Goal: Task Accomplishment & Management: Use online tool/utility

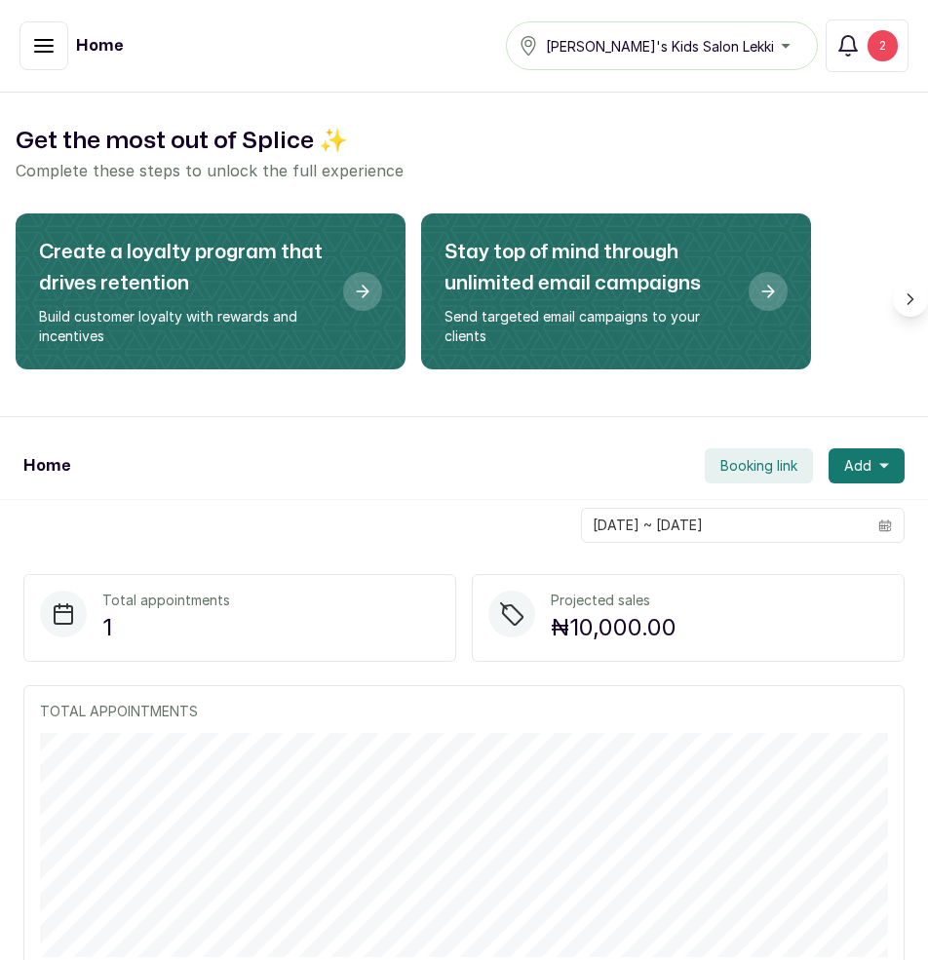
click at [48, 50] on icon "button" at bounding box center [43, 45] width 23 height 23
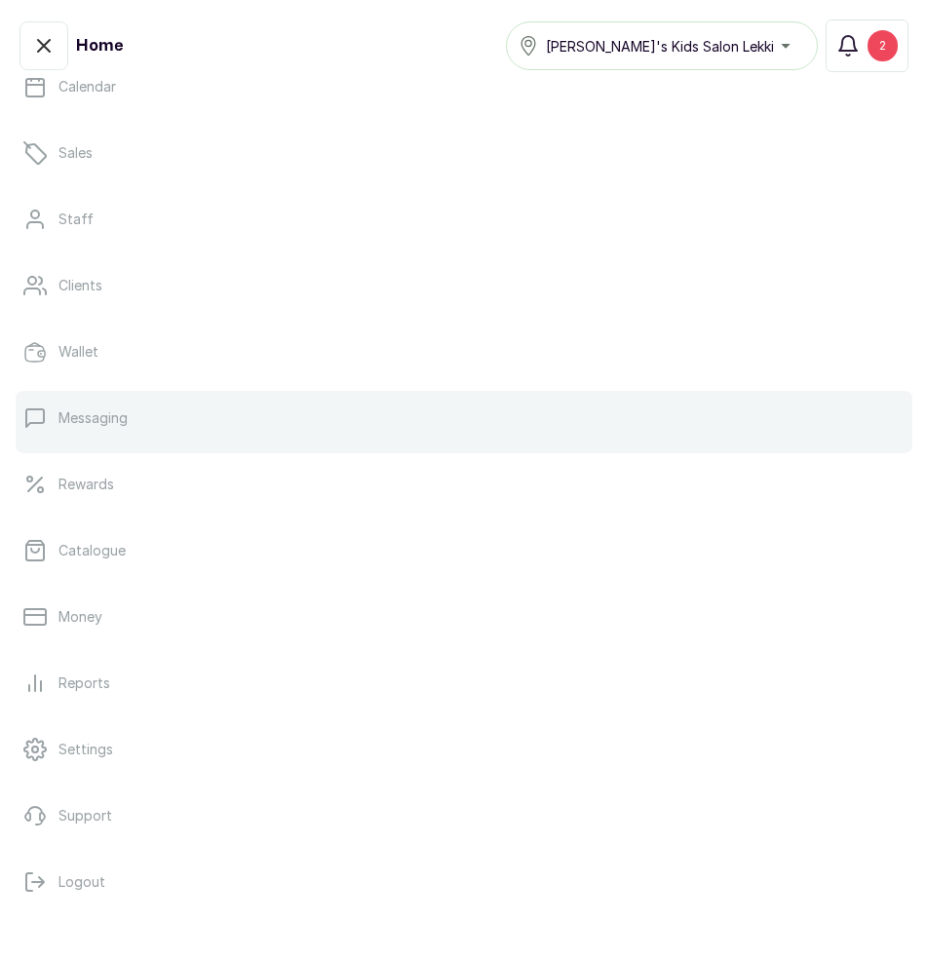
scroll to position [15, 0]
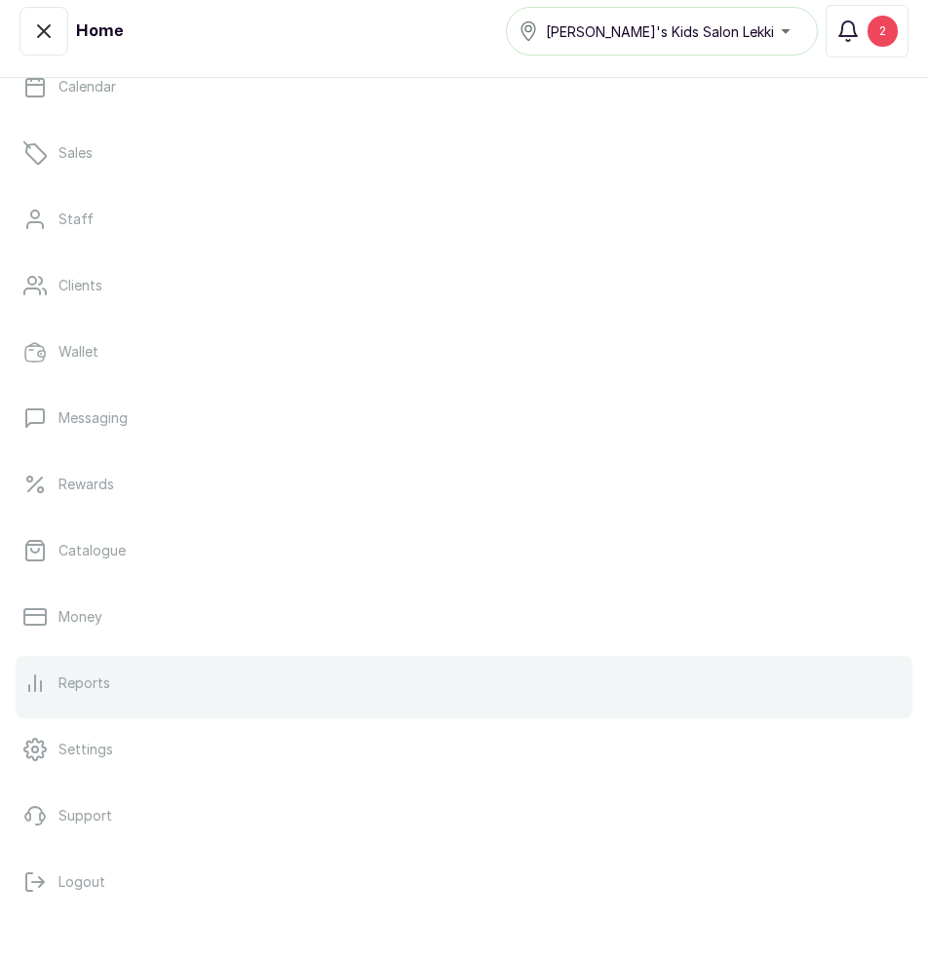
click at [91, 673] on link "Reports" at bounding box center [464, 683] width 897 height 55
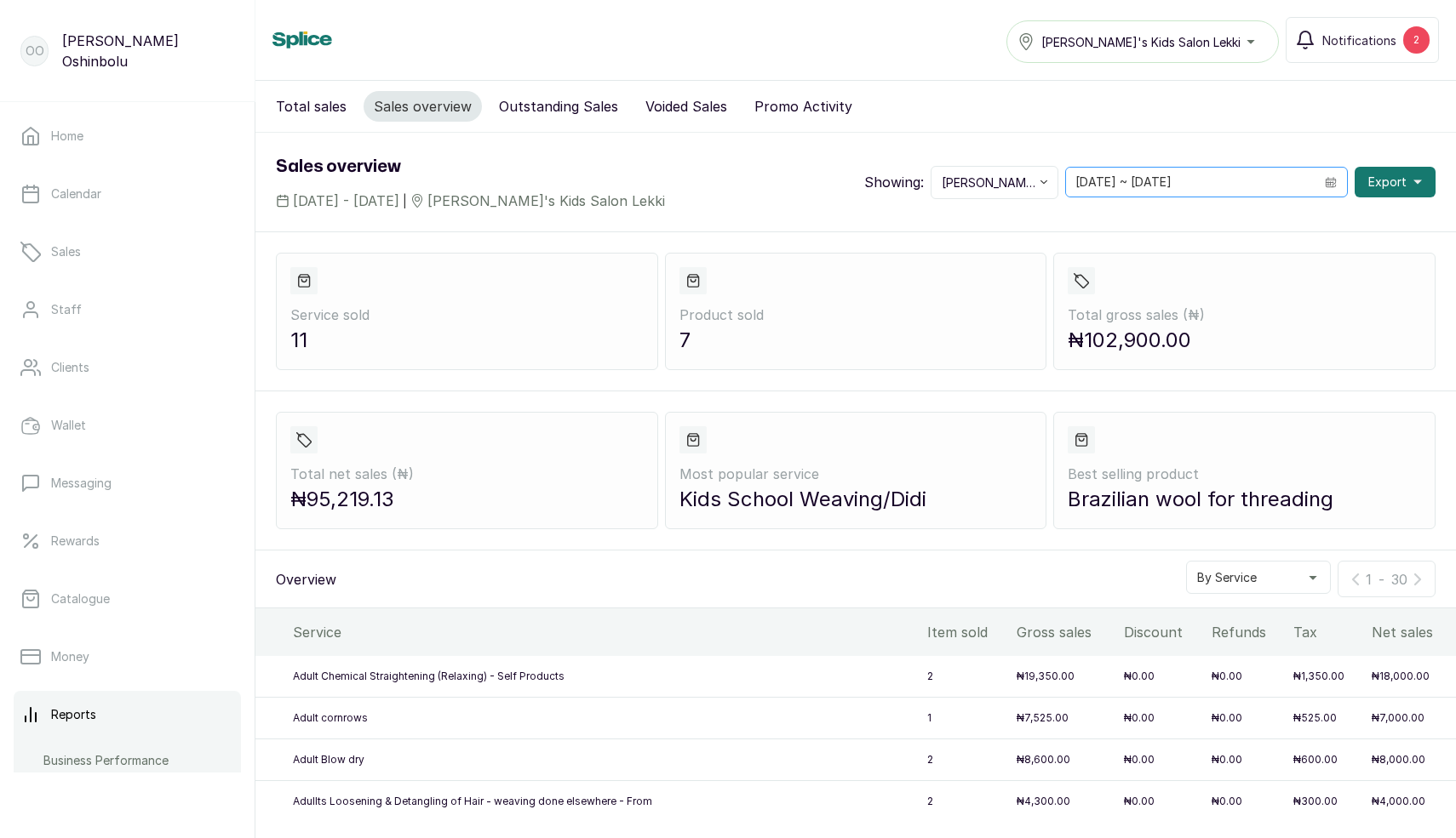
click at [1339, 180] on span at bounding box center [1330, 182] width 32 height 29
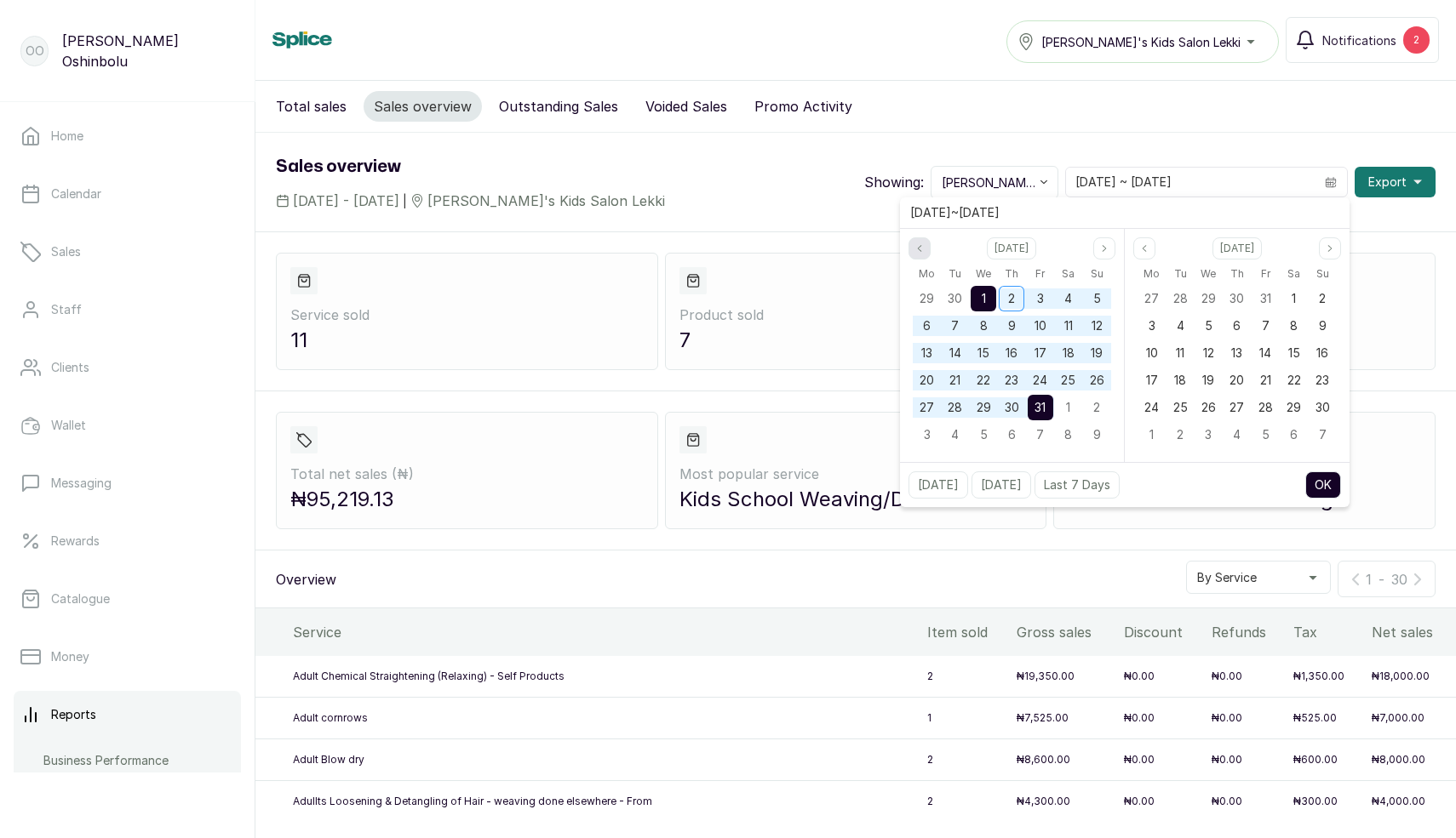
click at [917, 255] on button "Previous month" at bounding box center [919, 248] width 22 height 22
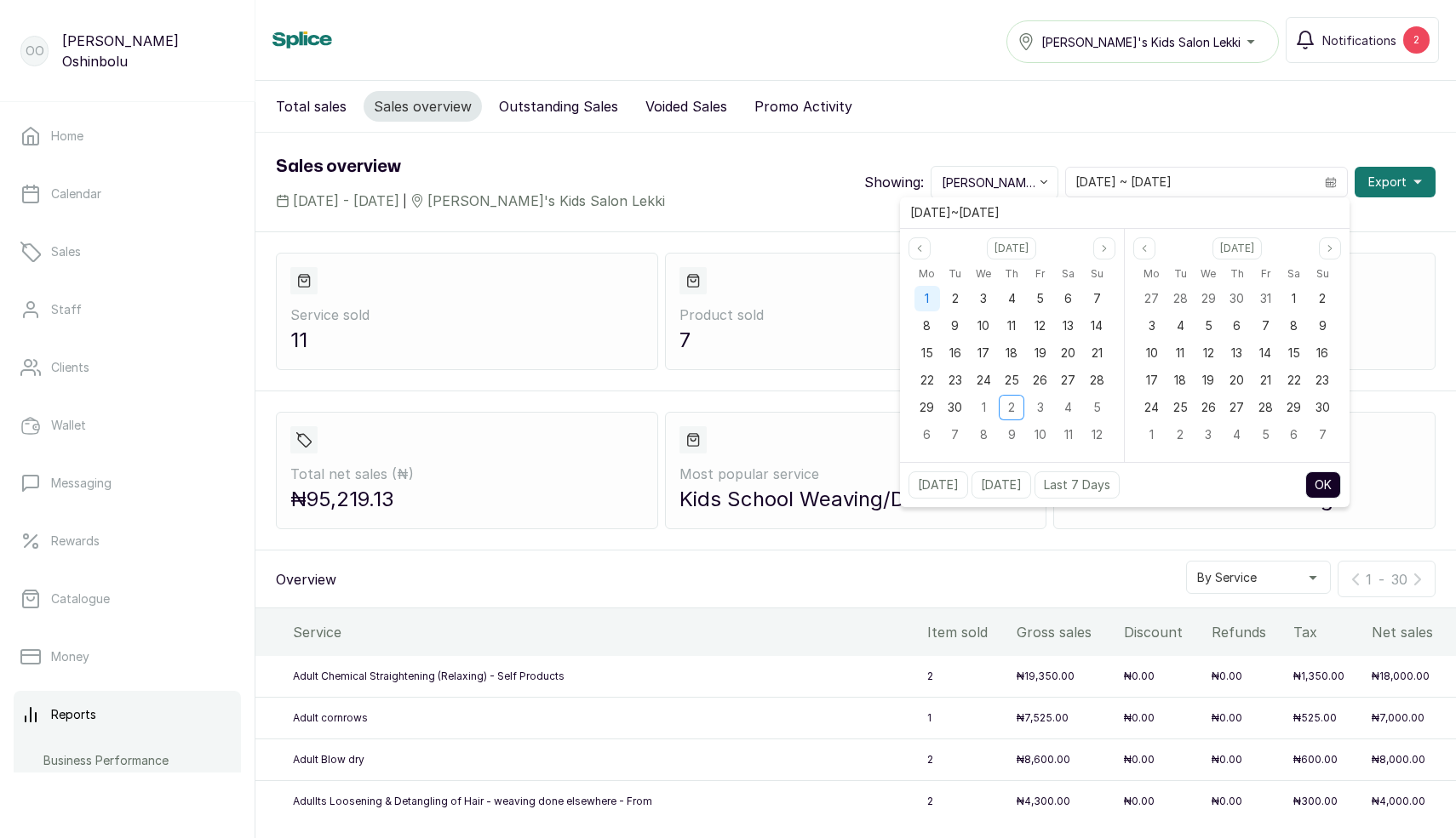
click at [930, 298] on div "1" at bounding box center [927, 299] width 25 height 25
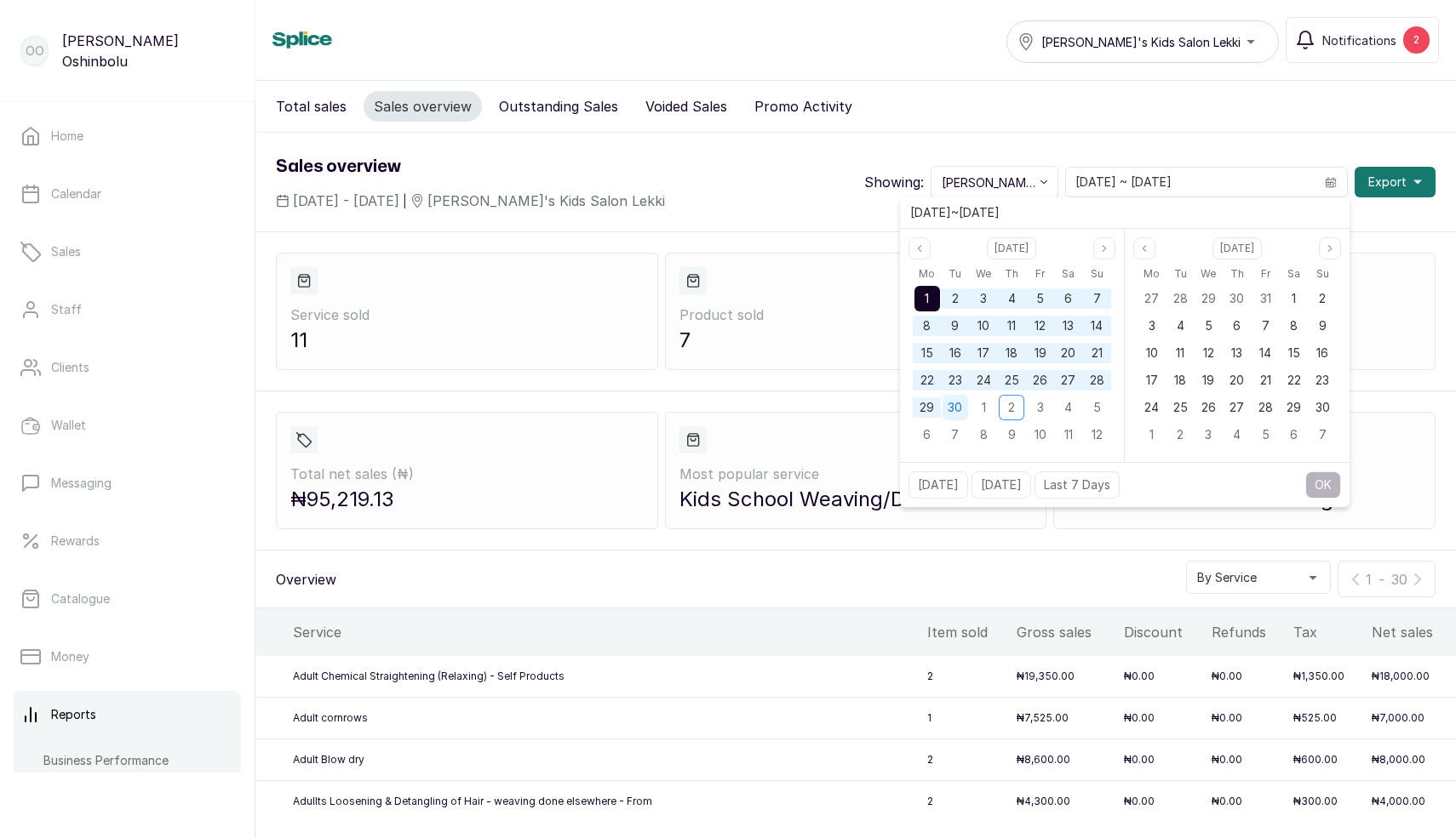
click at [958, 409] on span "30" at bounding box center [955, 407] width 15 height 15
click at [1321, 482] on button "OK" at bounding box center [1323, 484] width 36 height 27
type input "[DATE] ~ [DATE]"
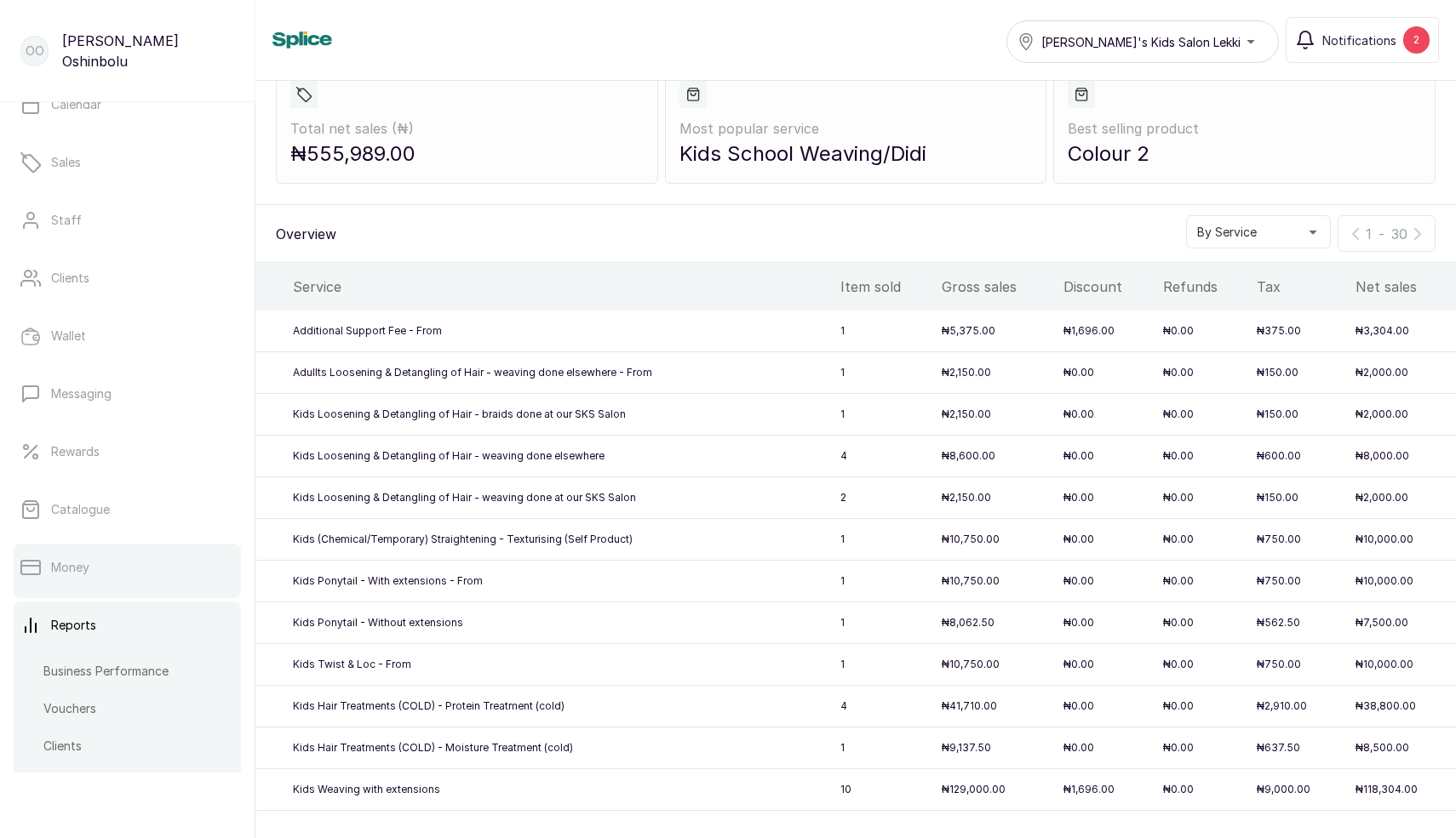
scroll to position [99, 0]
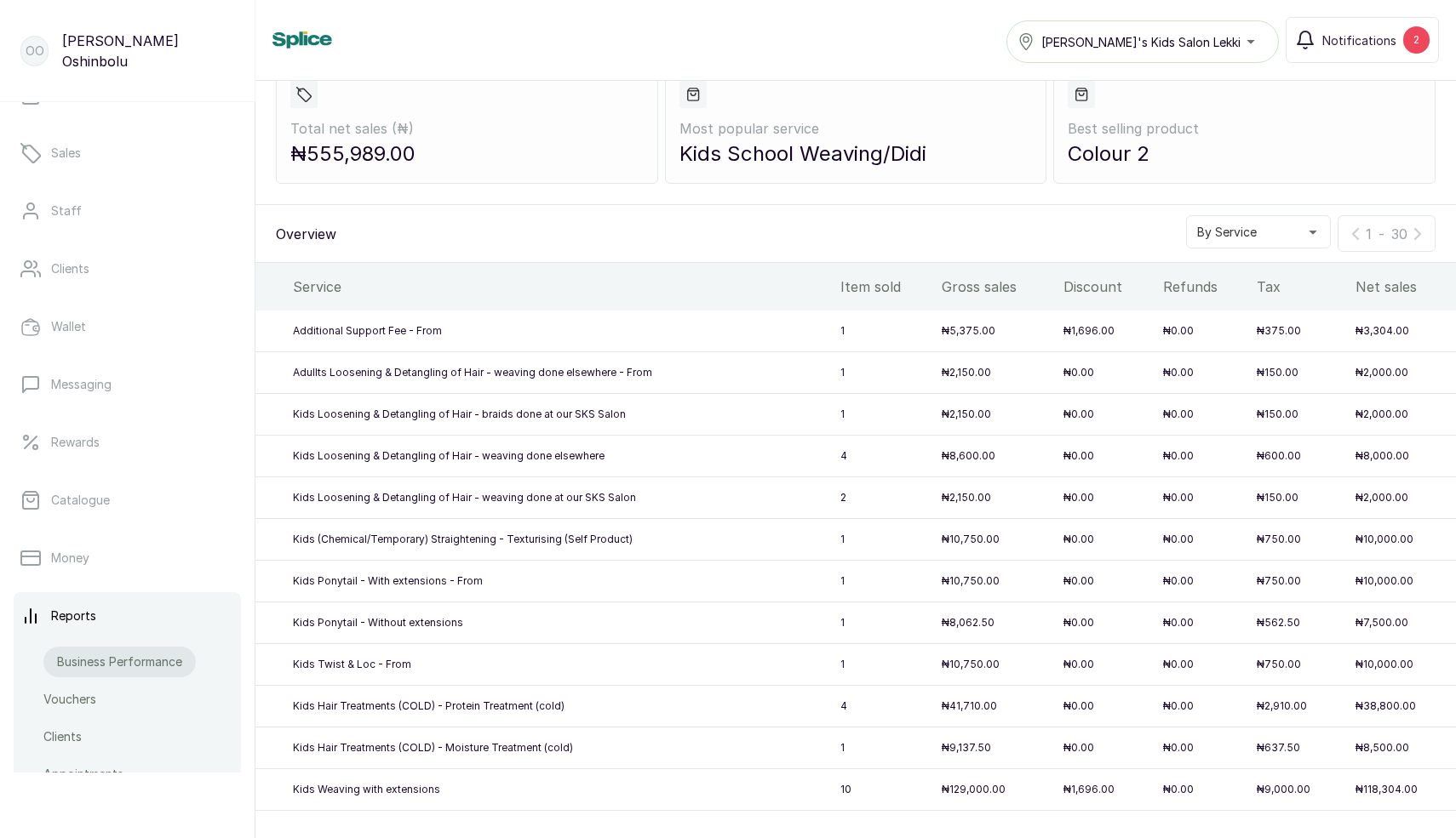
click at [103, 656] on p "Business Performance" at bounding box center [119, 663] width 125 height 17
